Goal: Navigation & Orientation: Find specific page/section

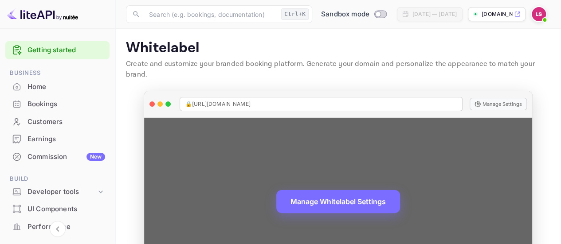
click at [241, 100] on span "🔒 [URL][DOMAIN_NAME]" at bounding box center [217, 104] width 65 height 8
click at [251, 100] on span "🔒 [URL][DOMAIN_NAME]" at bounding box center [217, 104] width 65 height 8
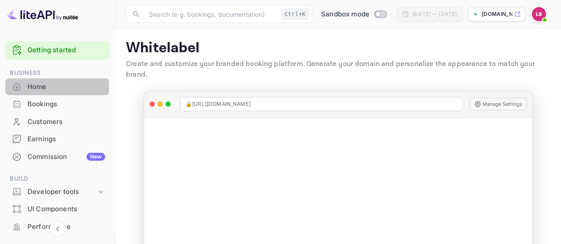
click at [29, 85] on div "Home" at bounding box center [66, 87] width 78 height 10
